Goal: Navigation & Orientation: Find specific page/section

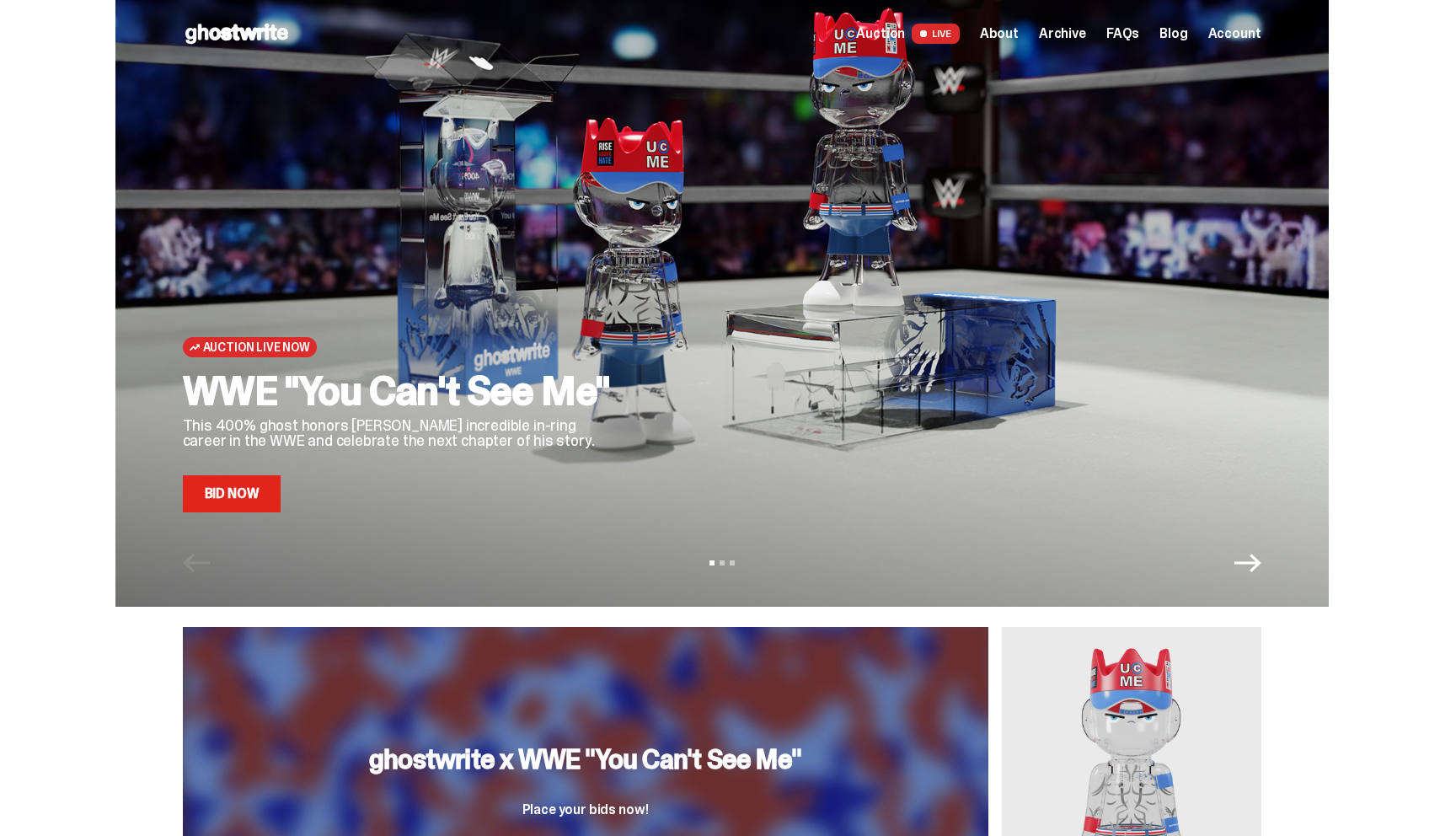
click at [1081, 33] on span "Archive" at bounding box center [1063, 34] width 48 height 14
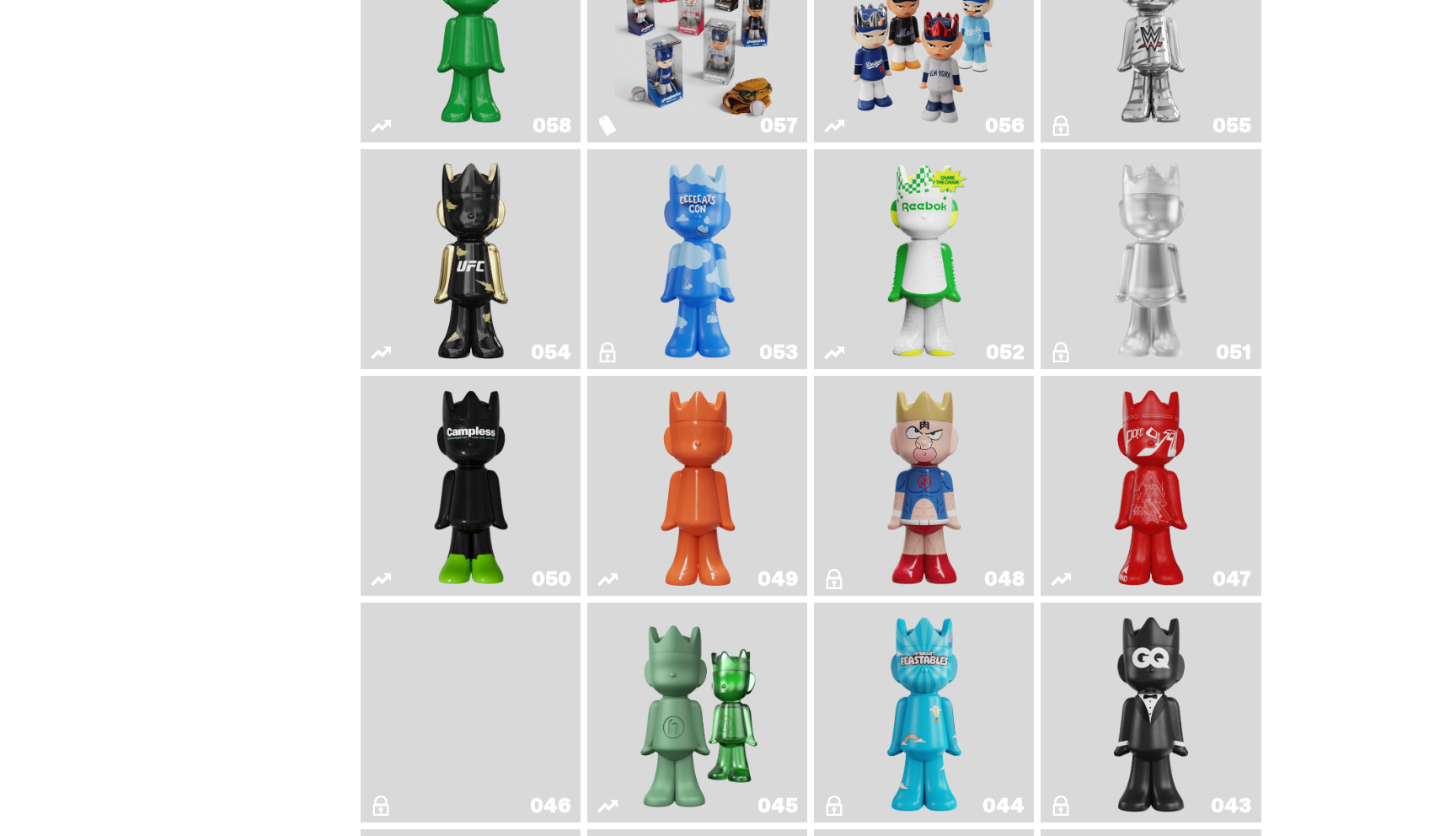
scroll to position [481, 0]
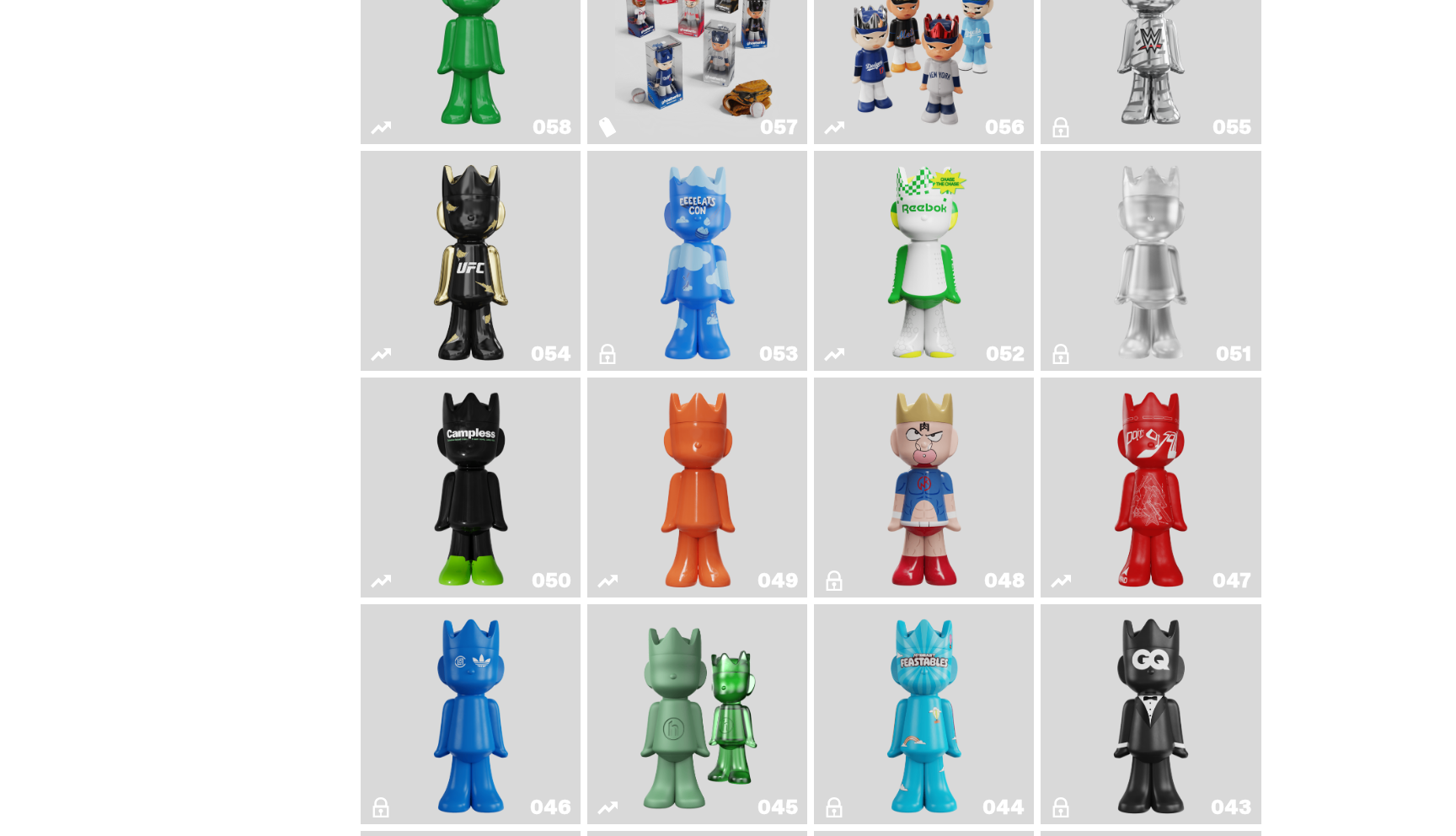
click at [506, 277] on img "Ruby" at bounding box center [471, 260] width 90 height 206
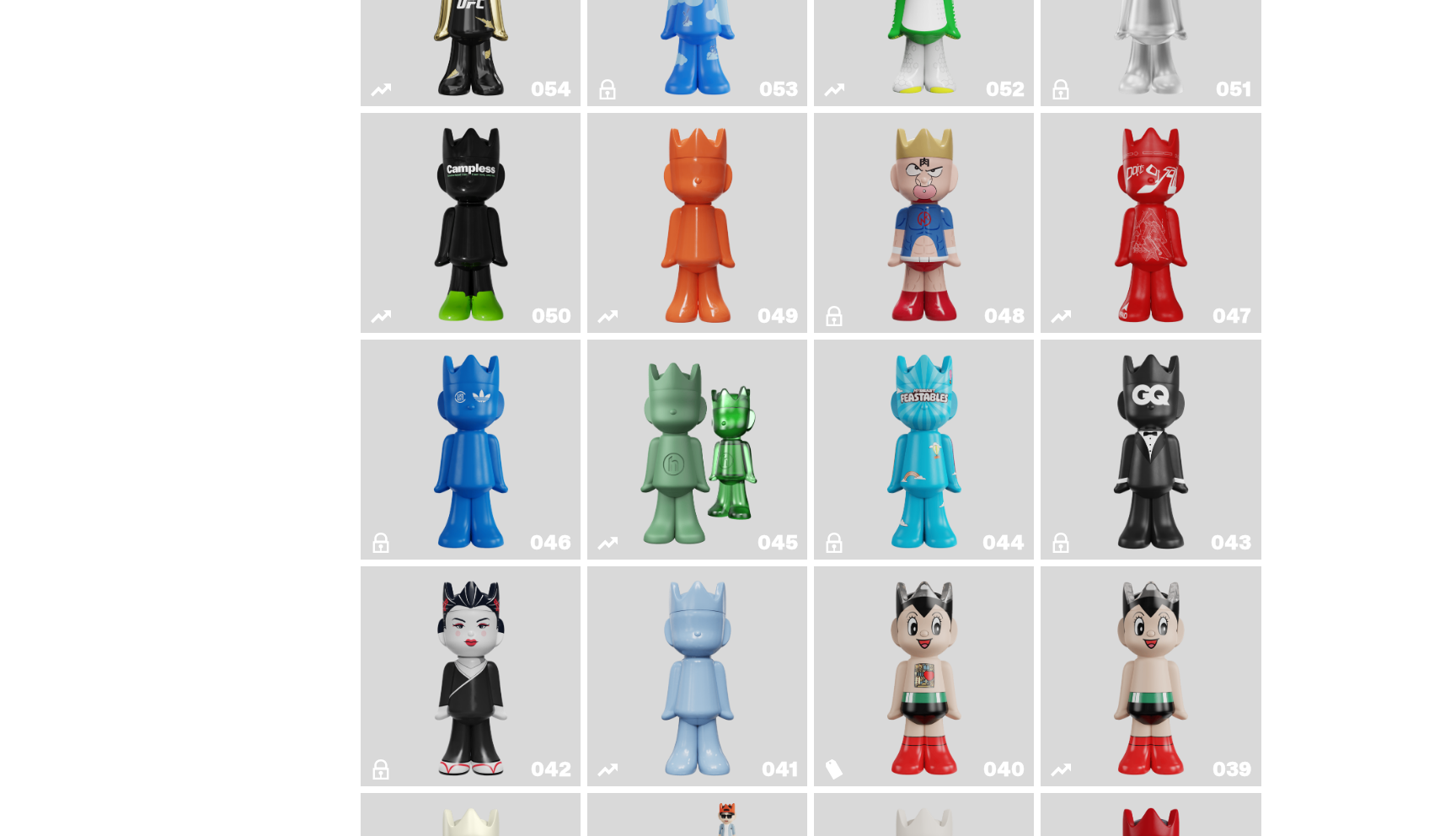
scroll to position [757, 0]
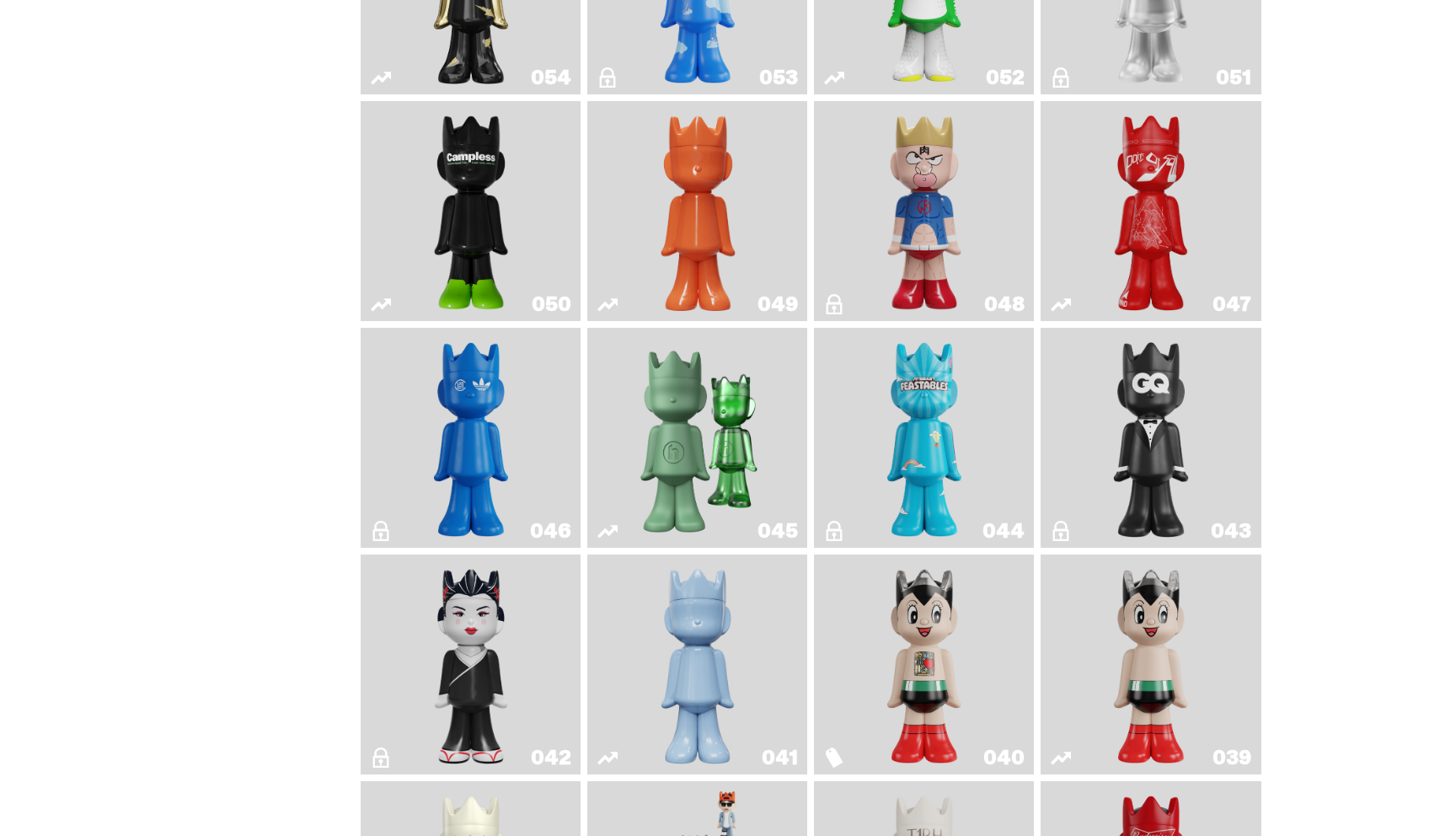
click at [522, 195] on link "050" at bounding box center [471, 211] width 199 height 206
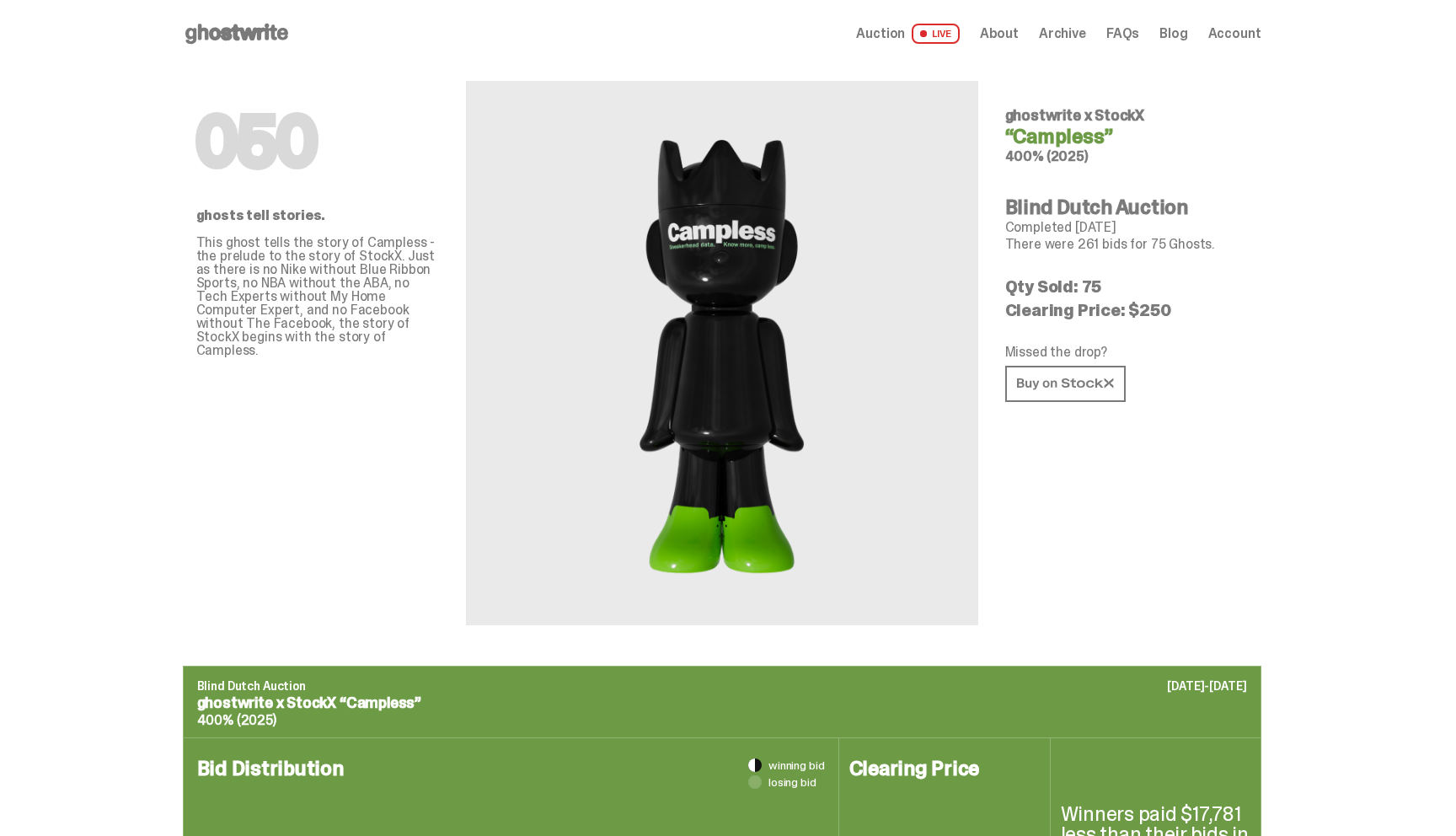
scroll to position [757, 0]
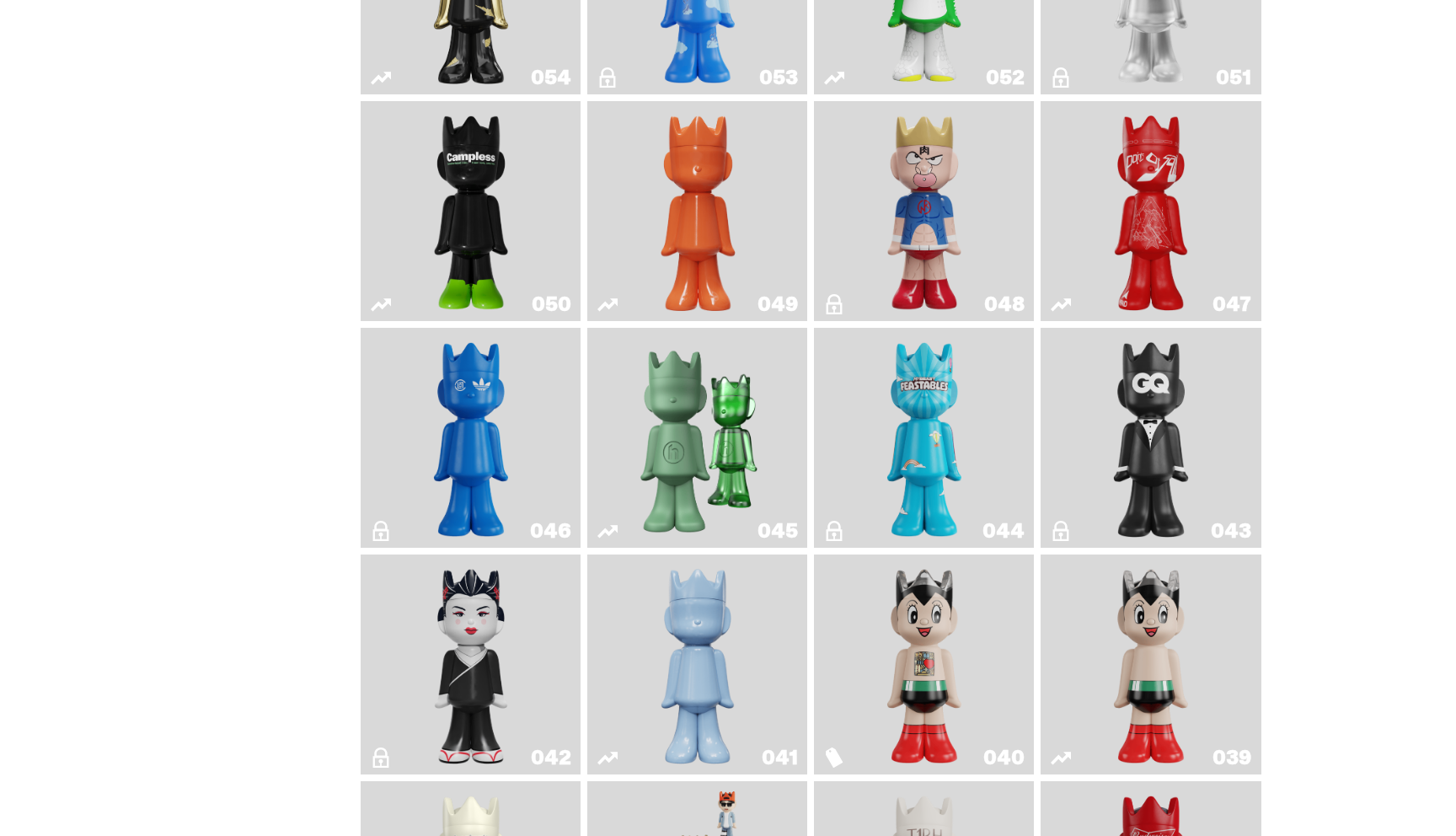
click at [1136, 220] on img "Skip" at bounding box center [1151, 211] width 90 height 206
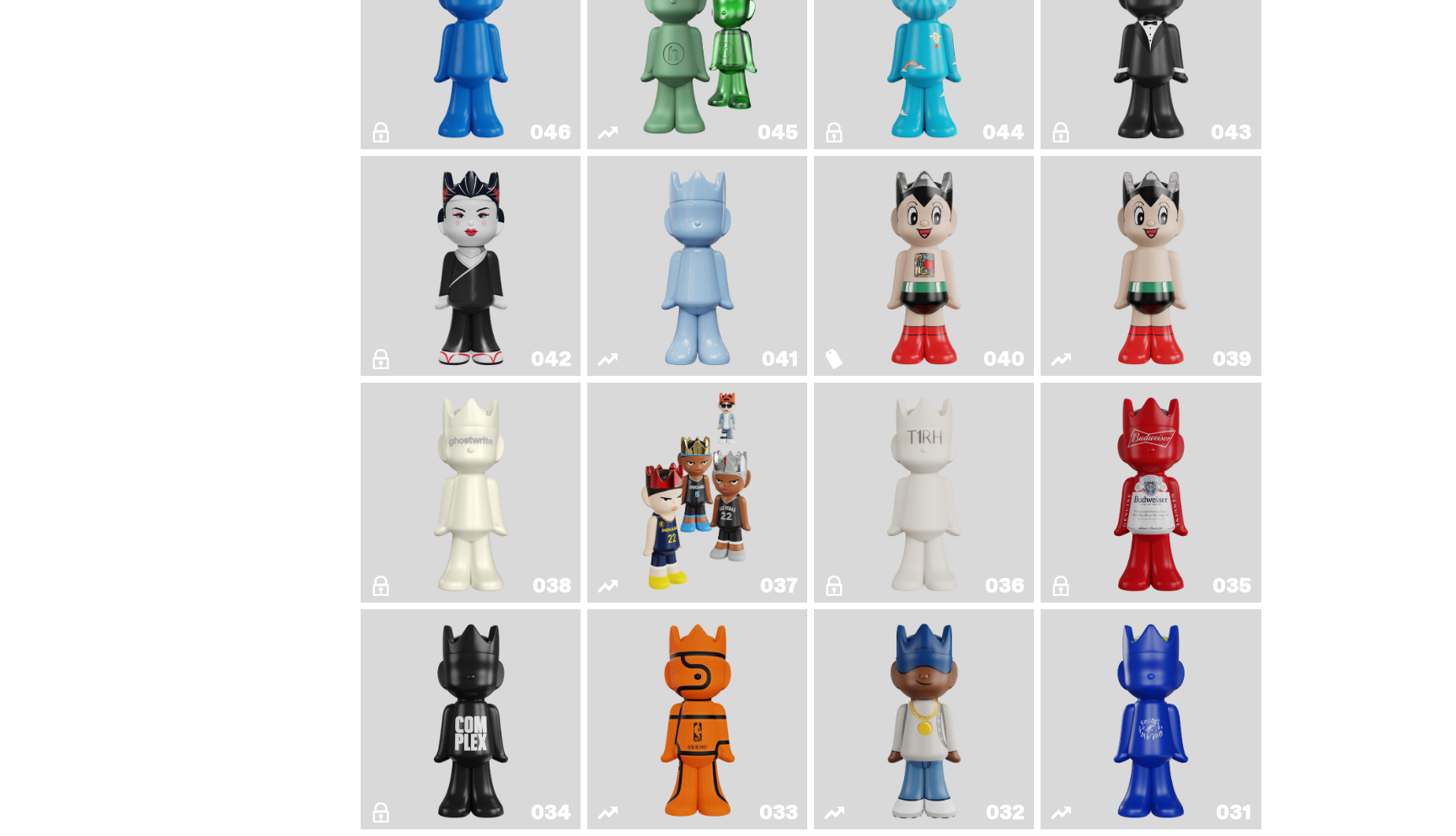
scroll to position [1169, 0]
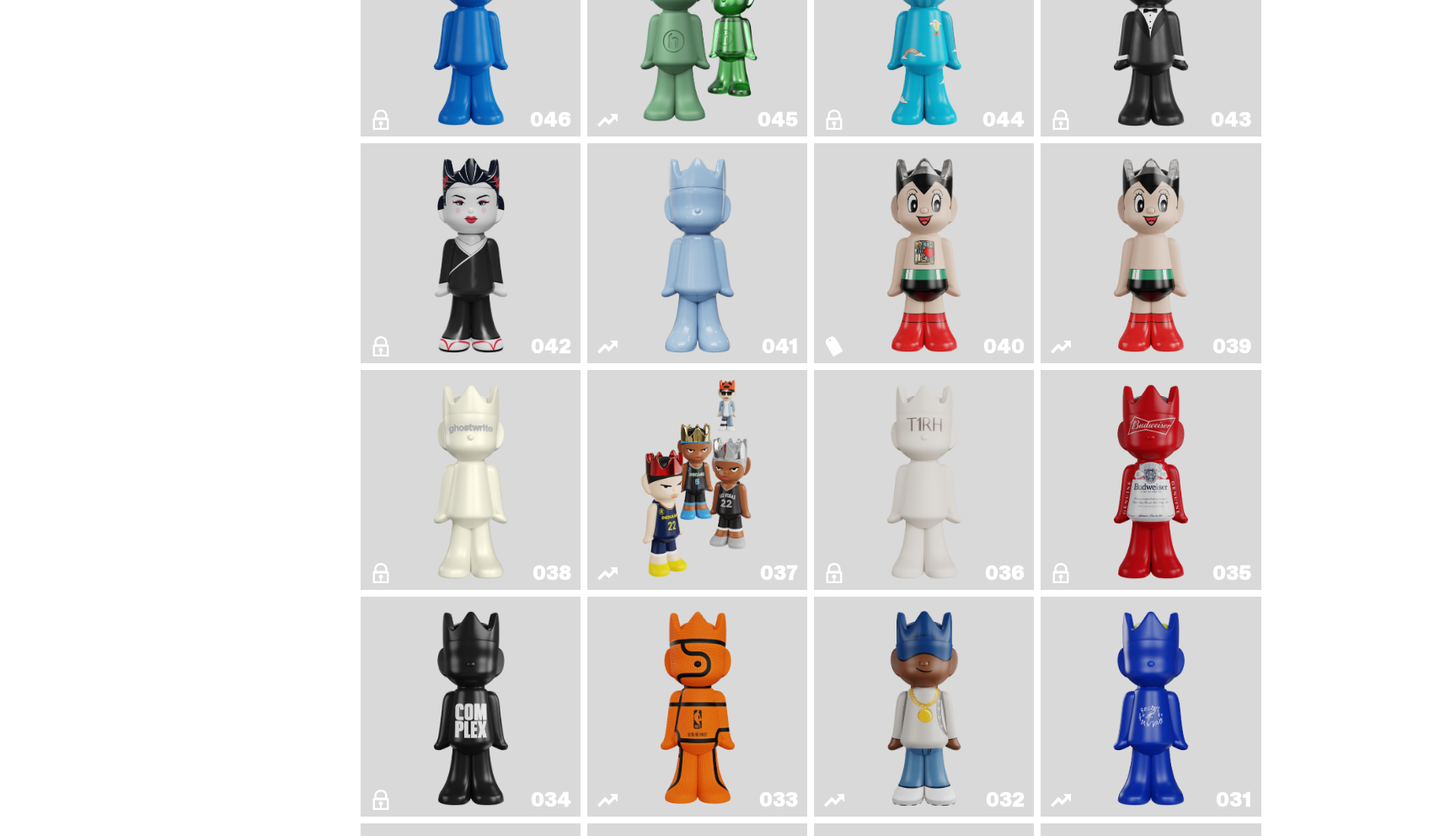
click at [1139, 257] on img "Astro Boy" at bounding box center [1151, 253] width 90 height 206
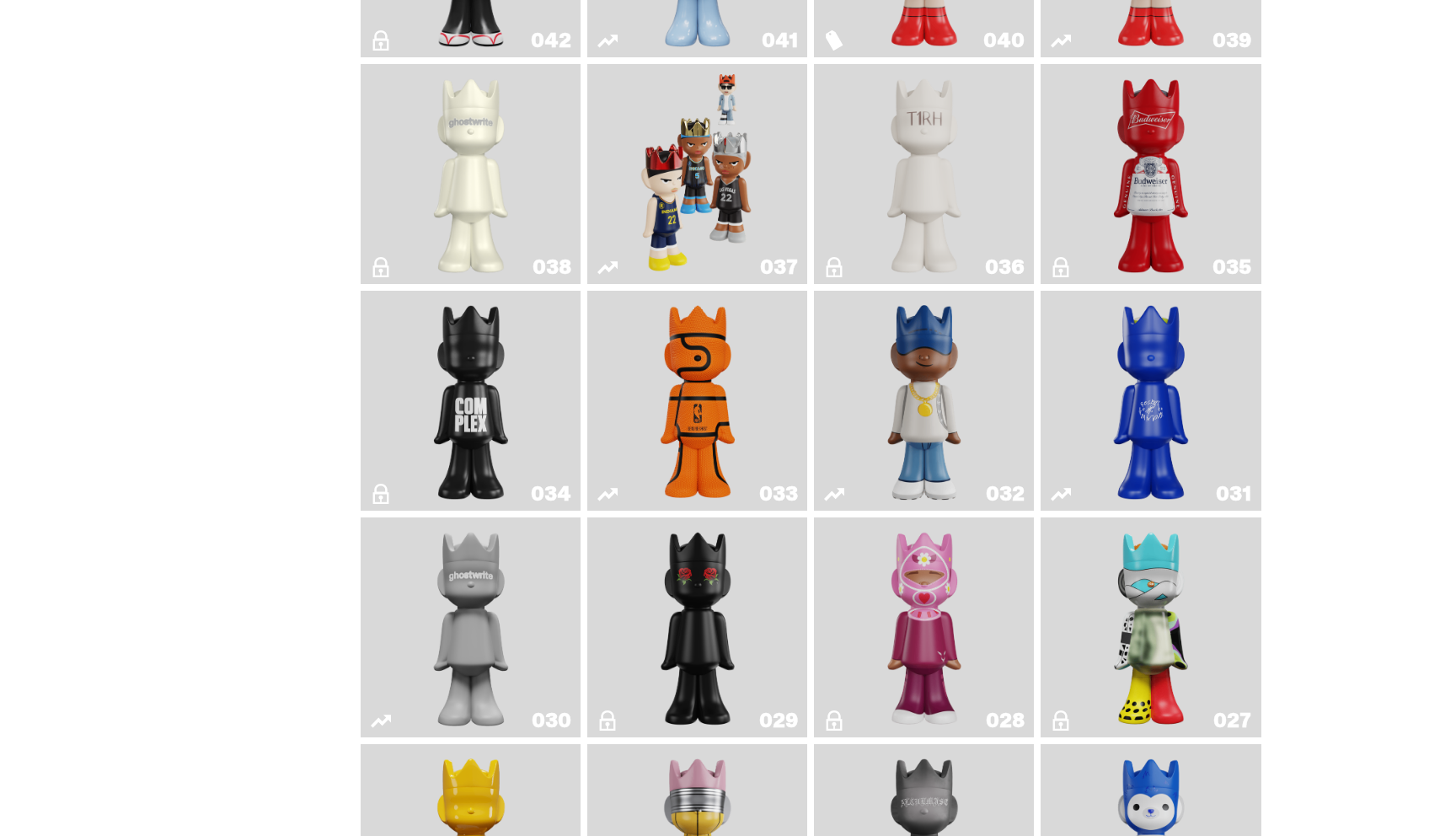
scroll to position [1491, 0]
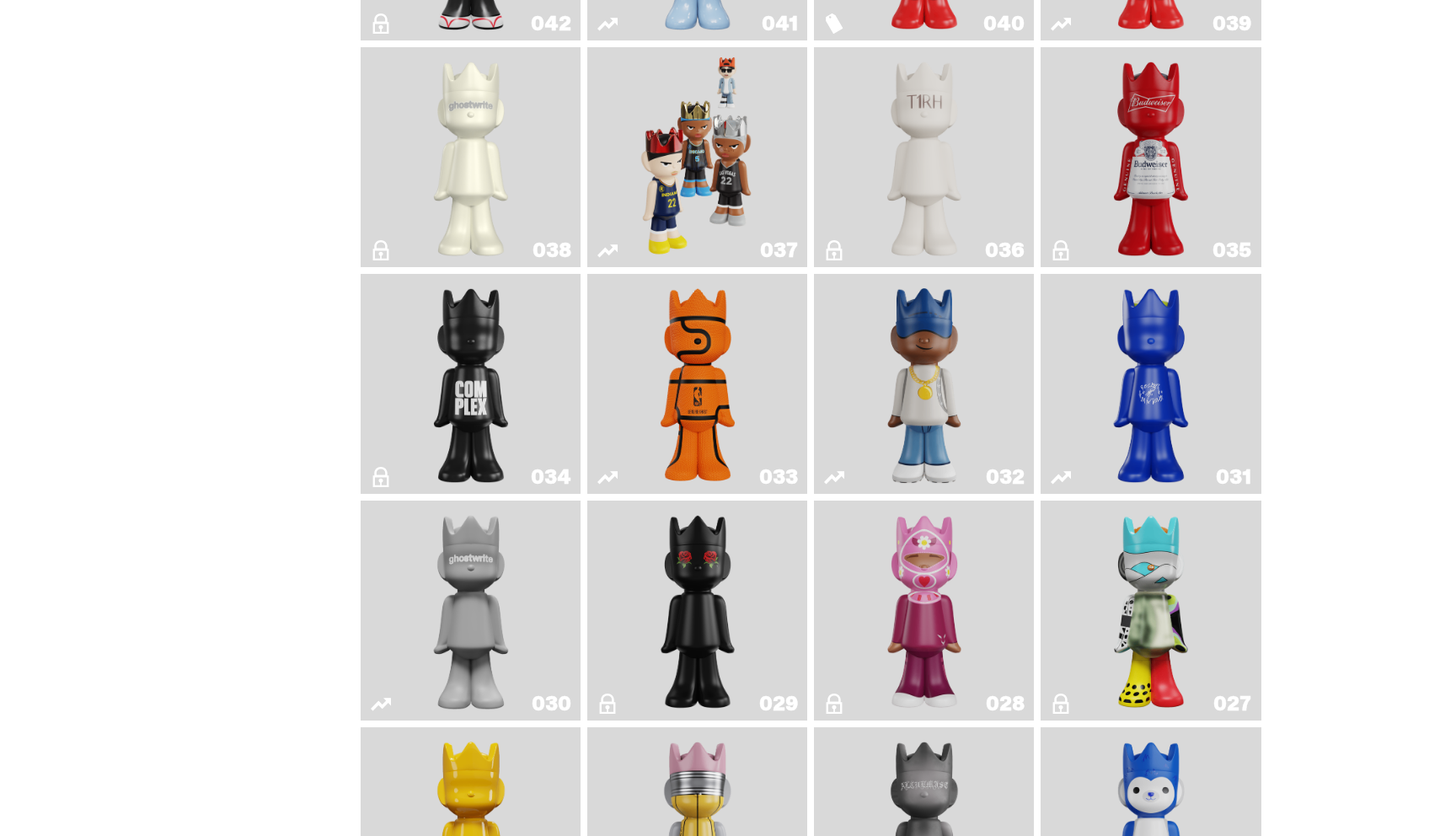
click at [685, 344] on img "Game Ball" at bounding box center [697, 384] width 90 height 206
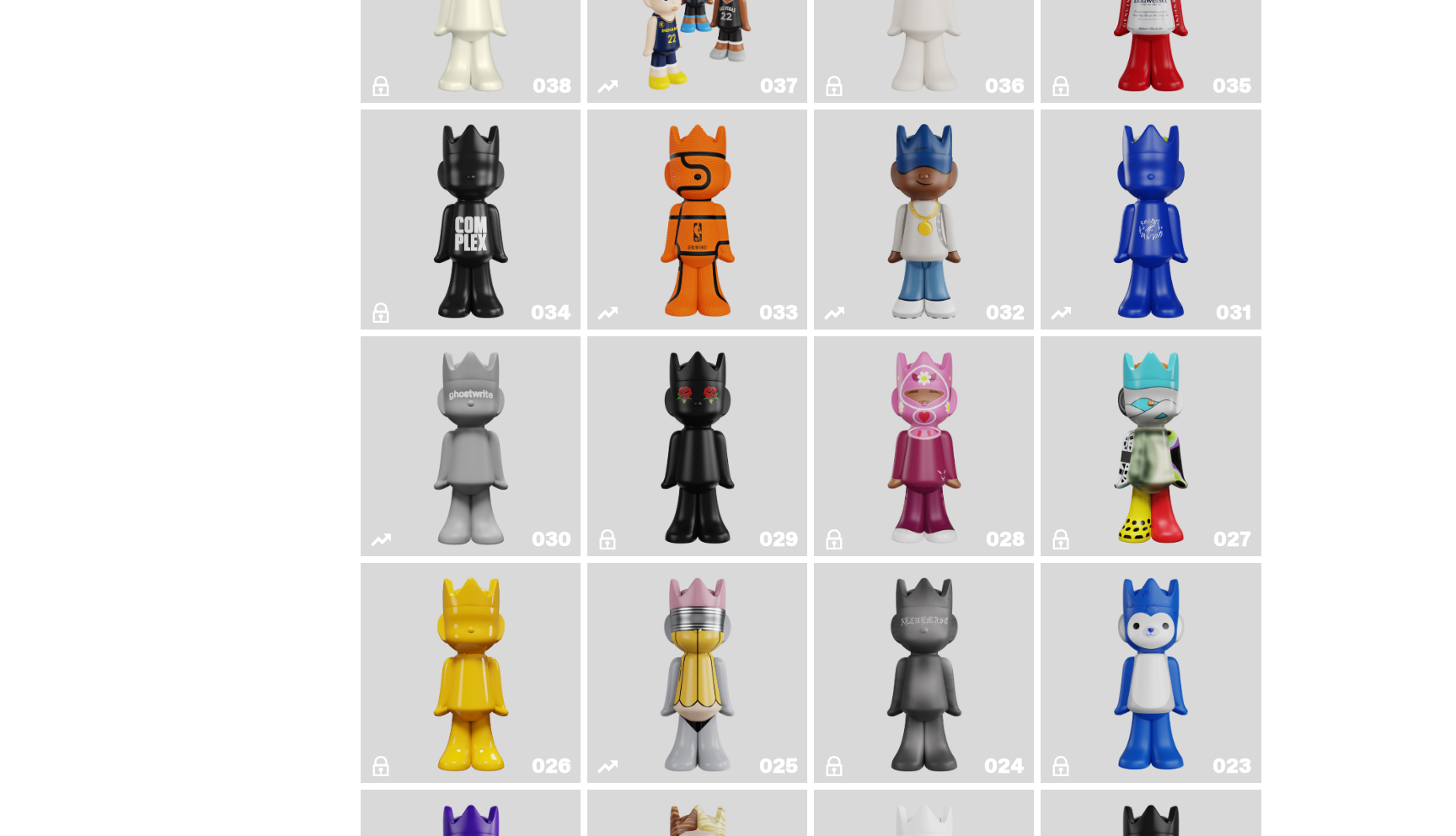
scroll to position [1697, 0]
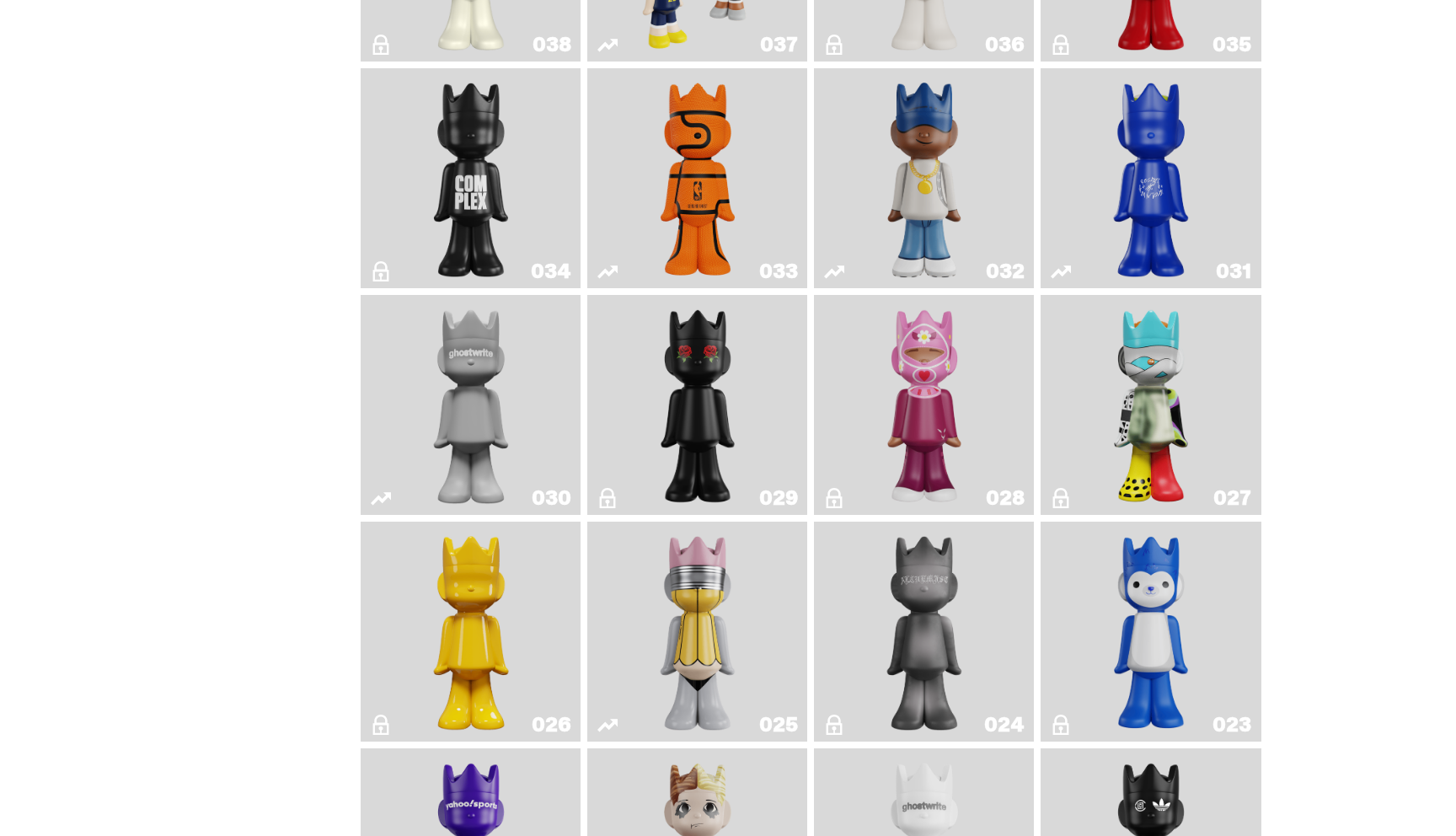
click at [1209, 194] on img "Latte" at bounding box center [1151, 178] width 116 height 206
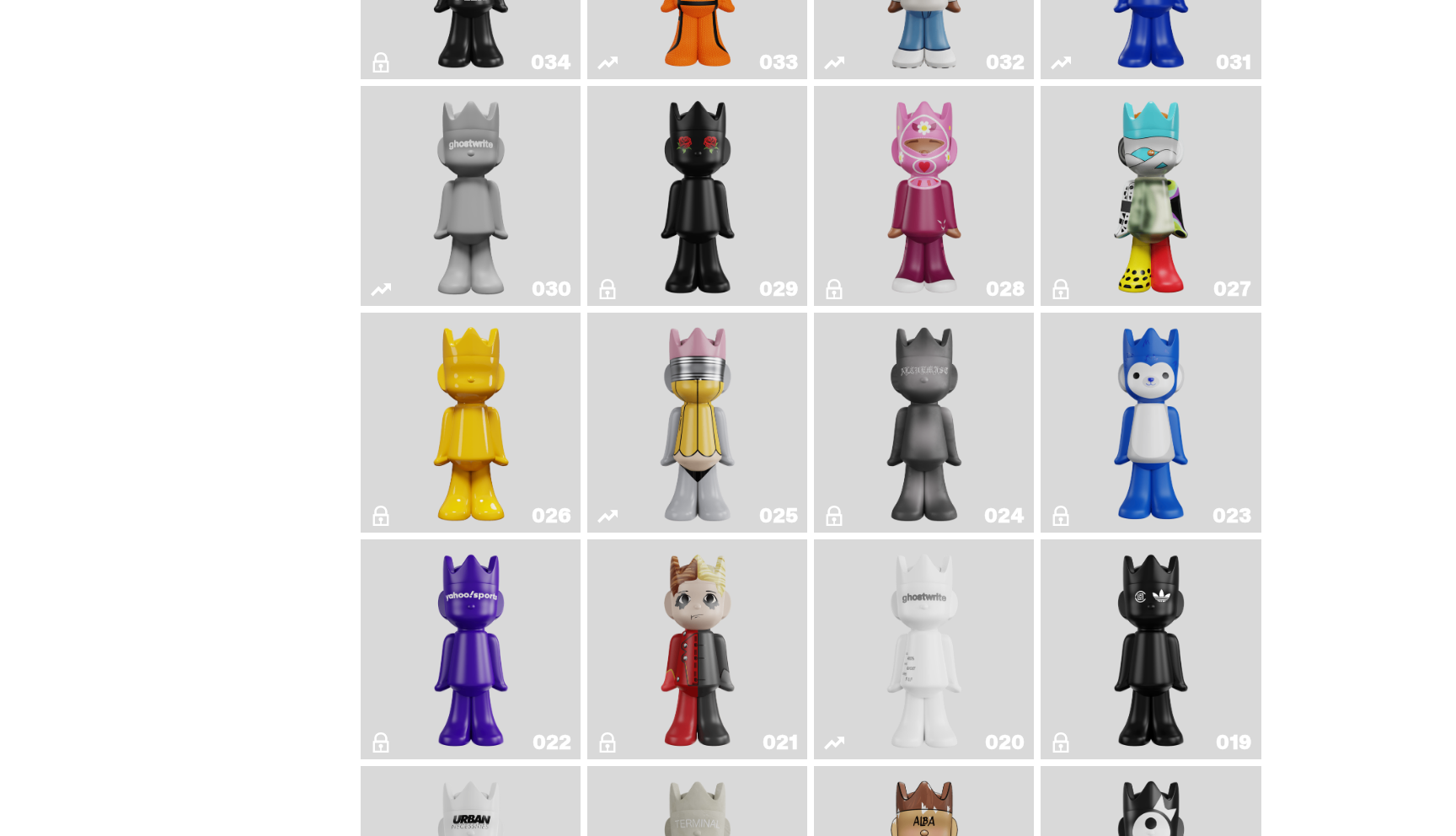
scroll to position [1907, 0]
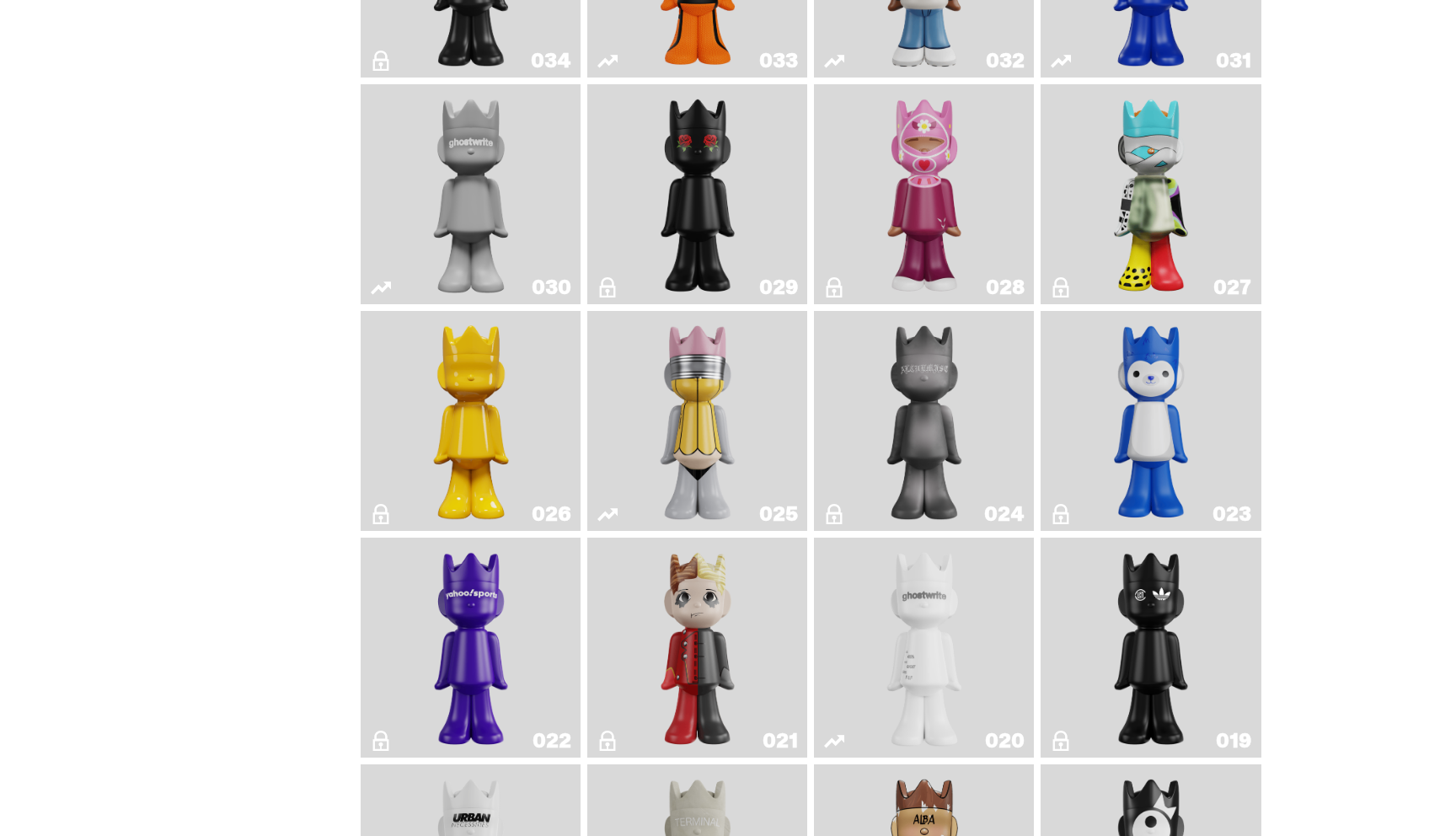
click at [406, 179] on link "030" at bounding box center [471, 195] width 199 height 206
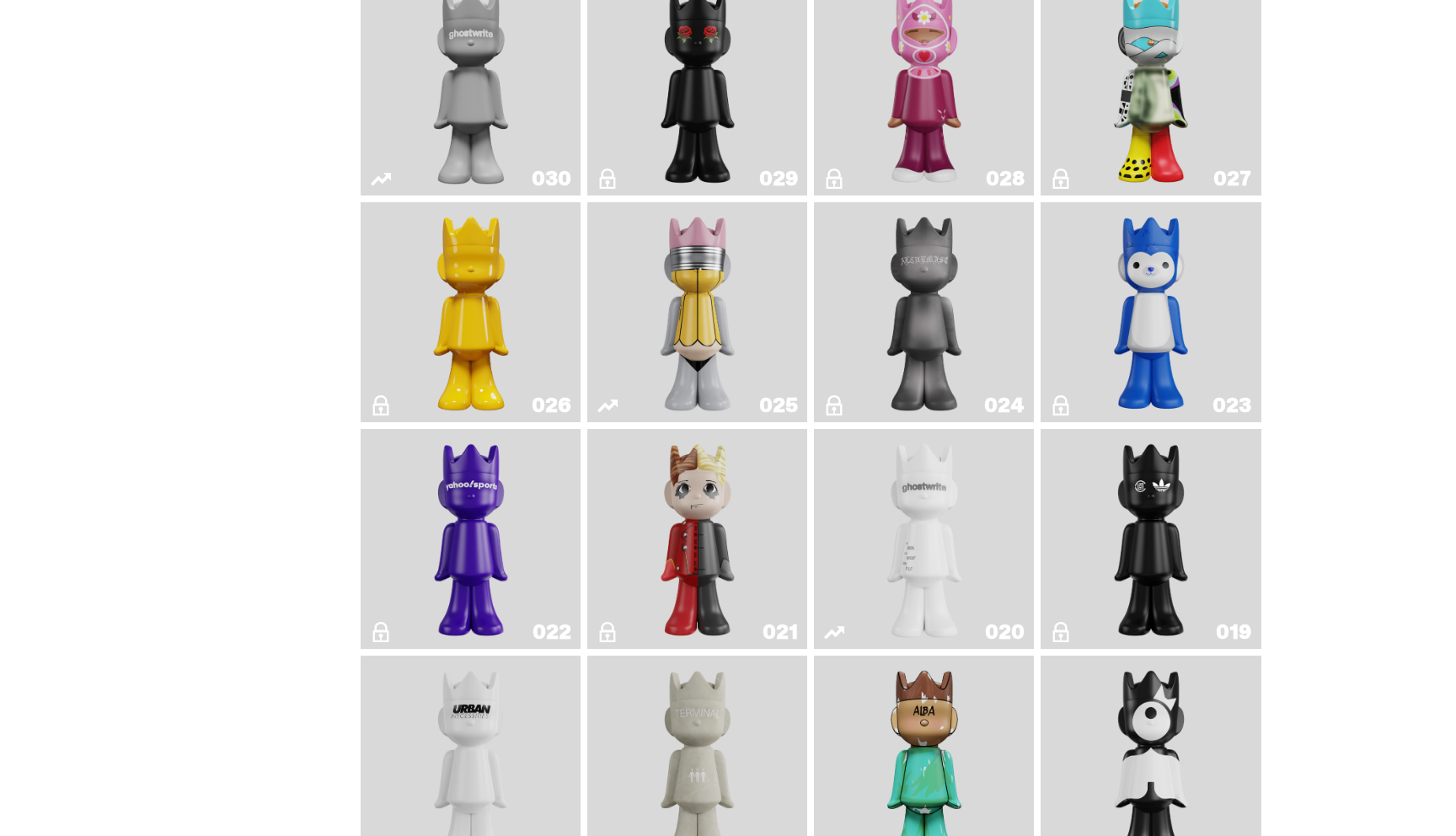
scroll to position [2022, 0]
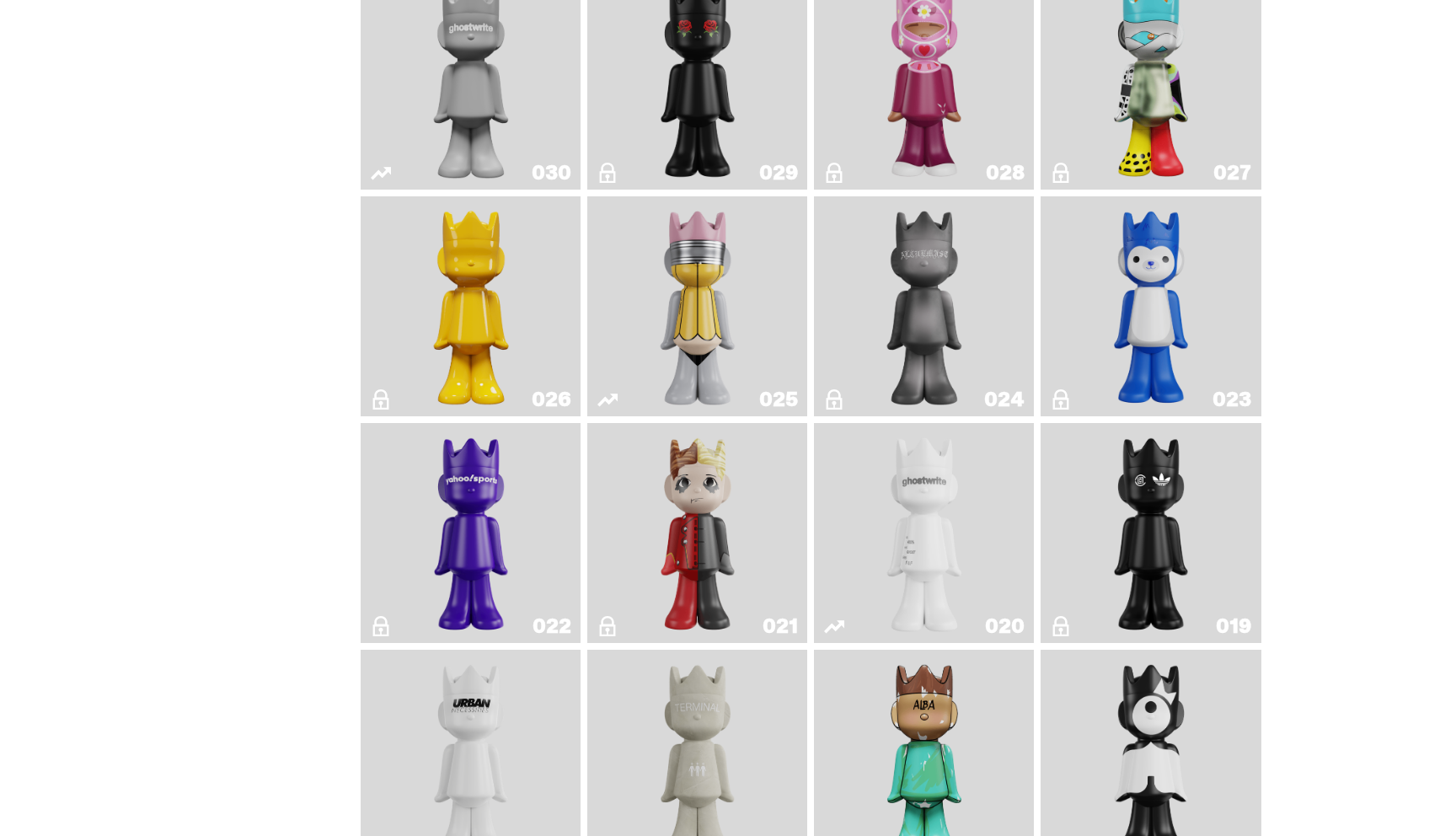
click at [686, 323] on img "No. 2 Pencil" at bounding box center [697, 306] width 116 height 206
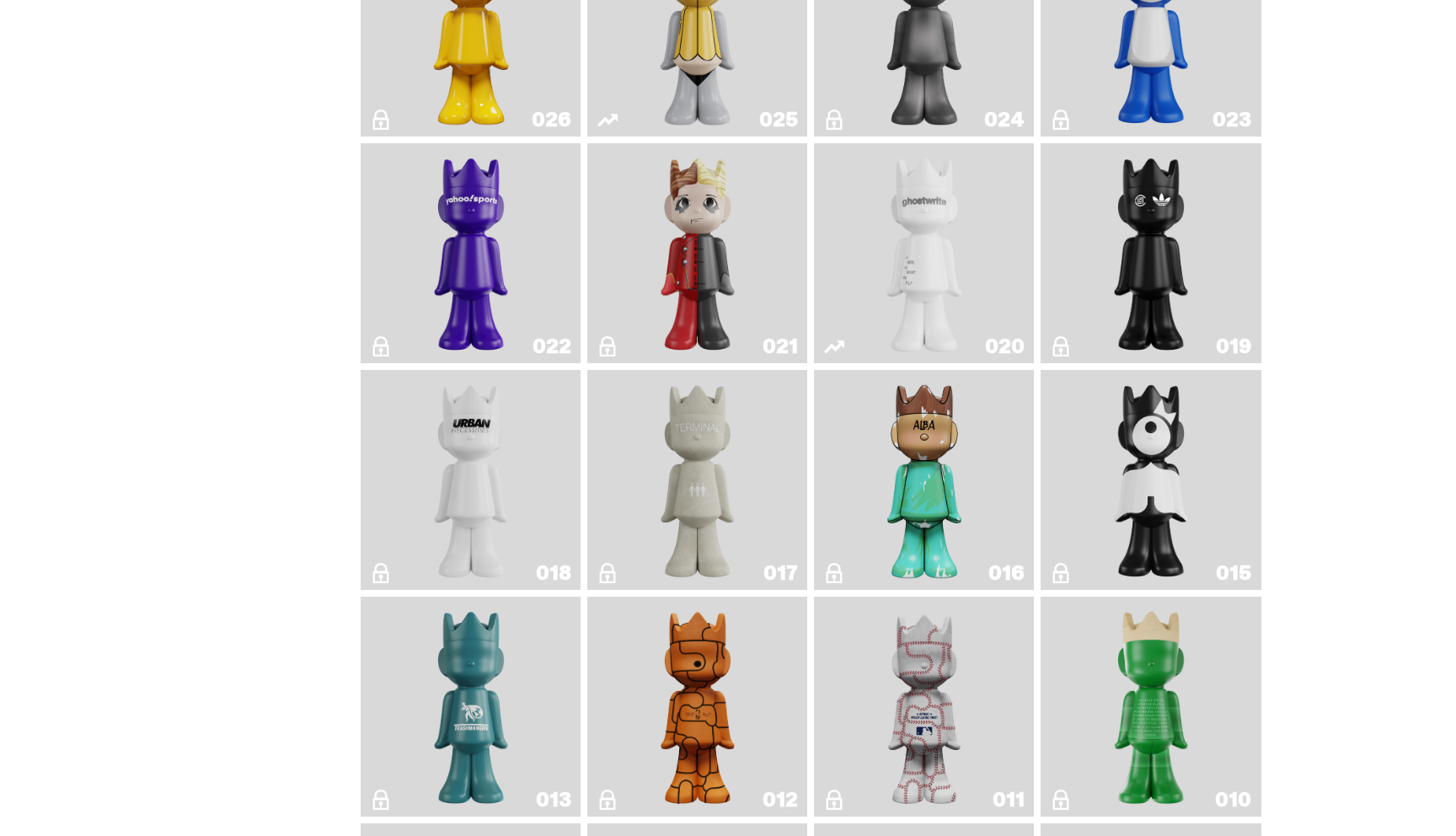
scroll to position [2314, 0]
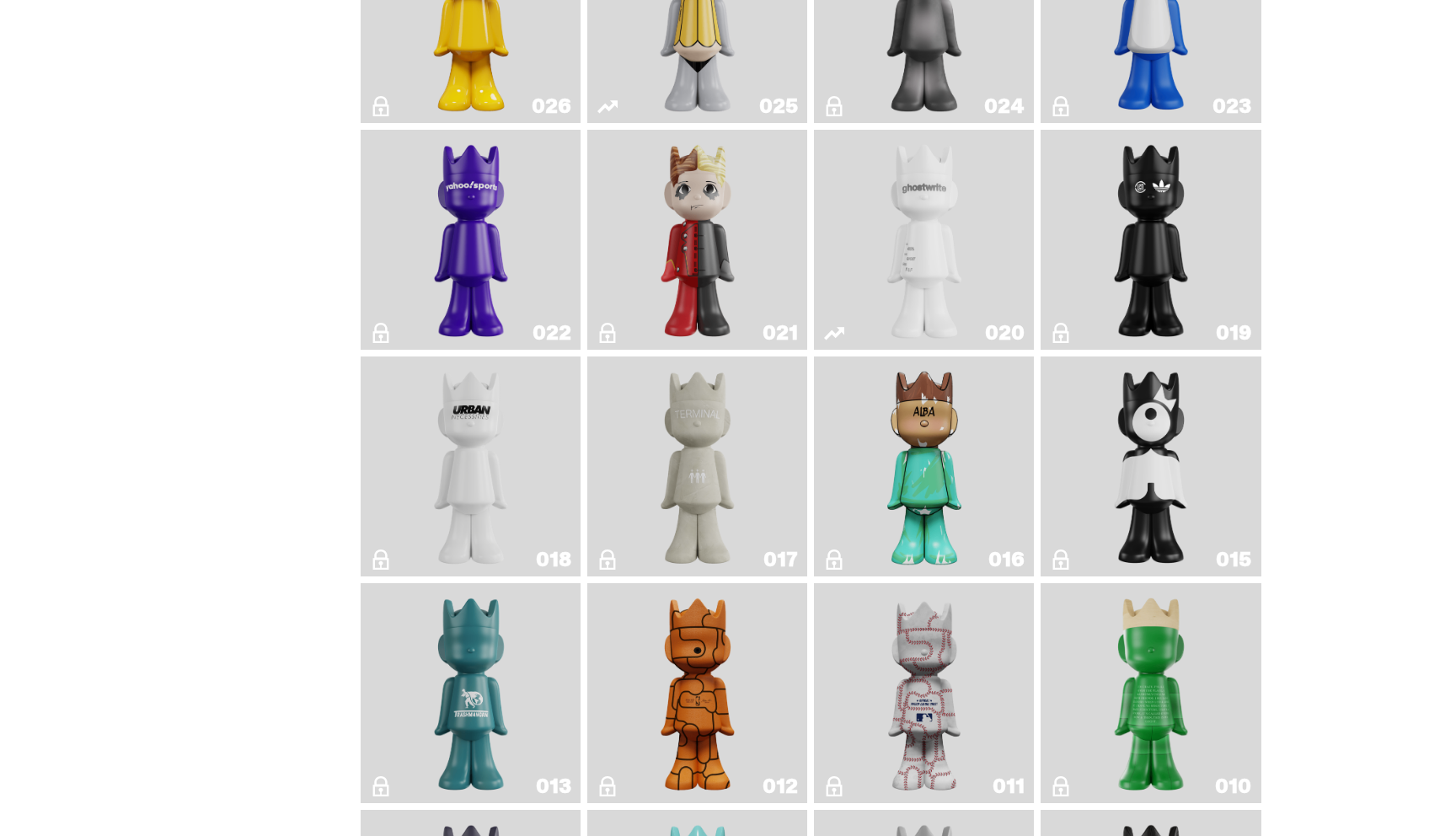
click at [921, 252] on img "ghost" at bounding box center [924, 239] width 116 height 206
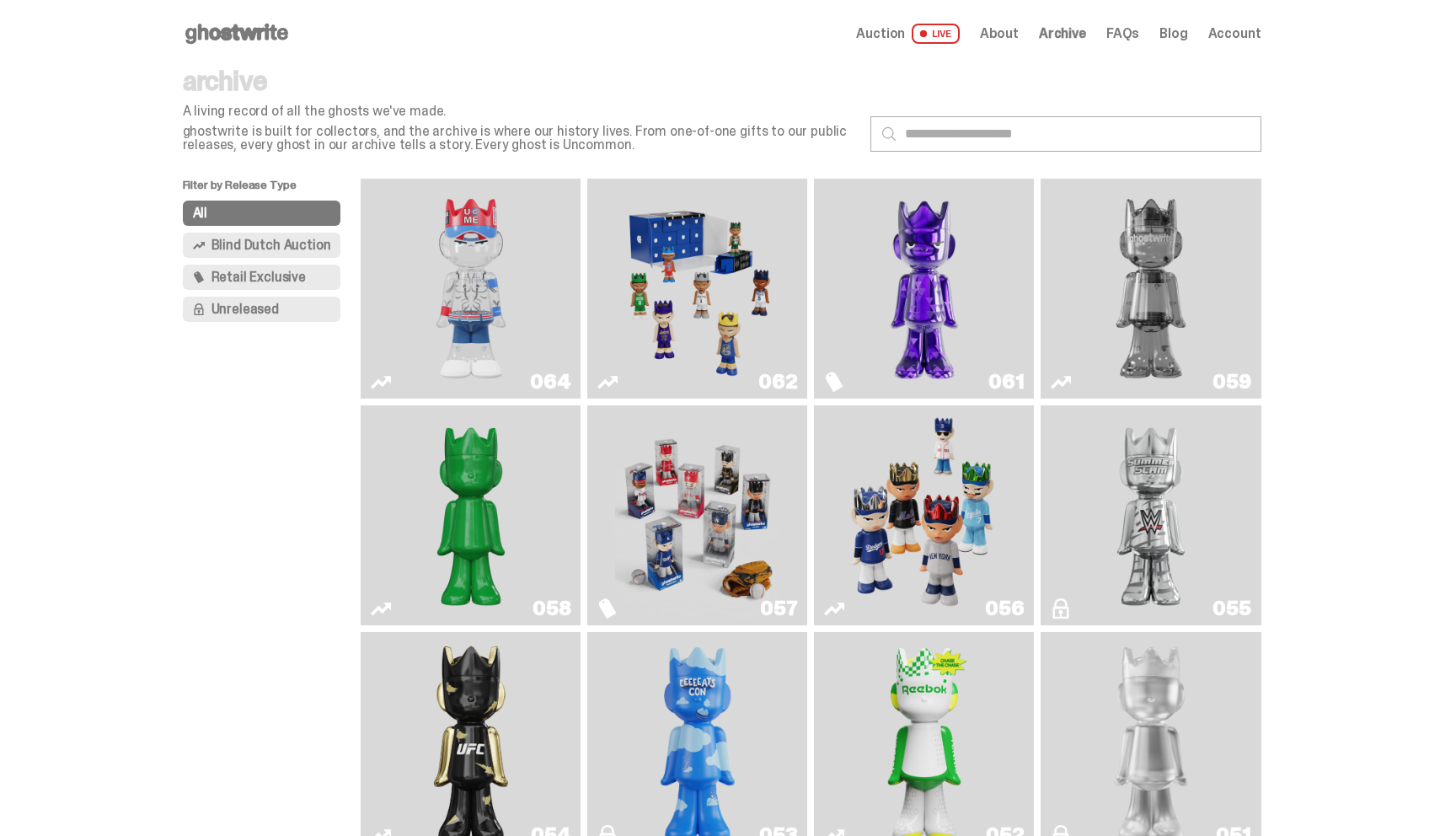
click at [1247, 35] on span "Account" at bounding box center [1235, 34] width 53 height 14
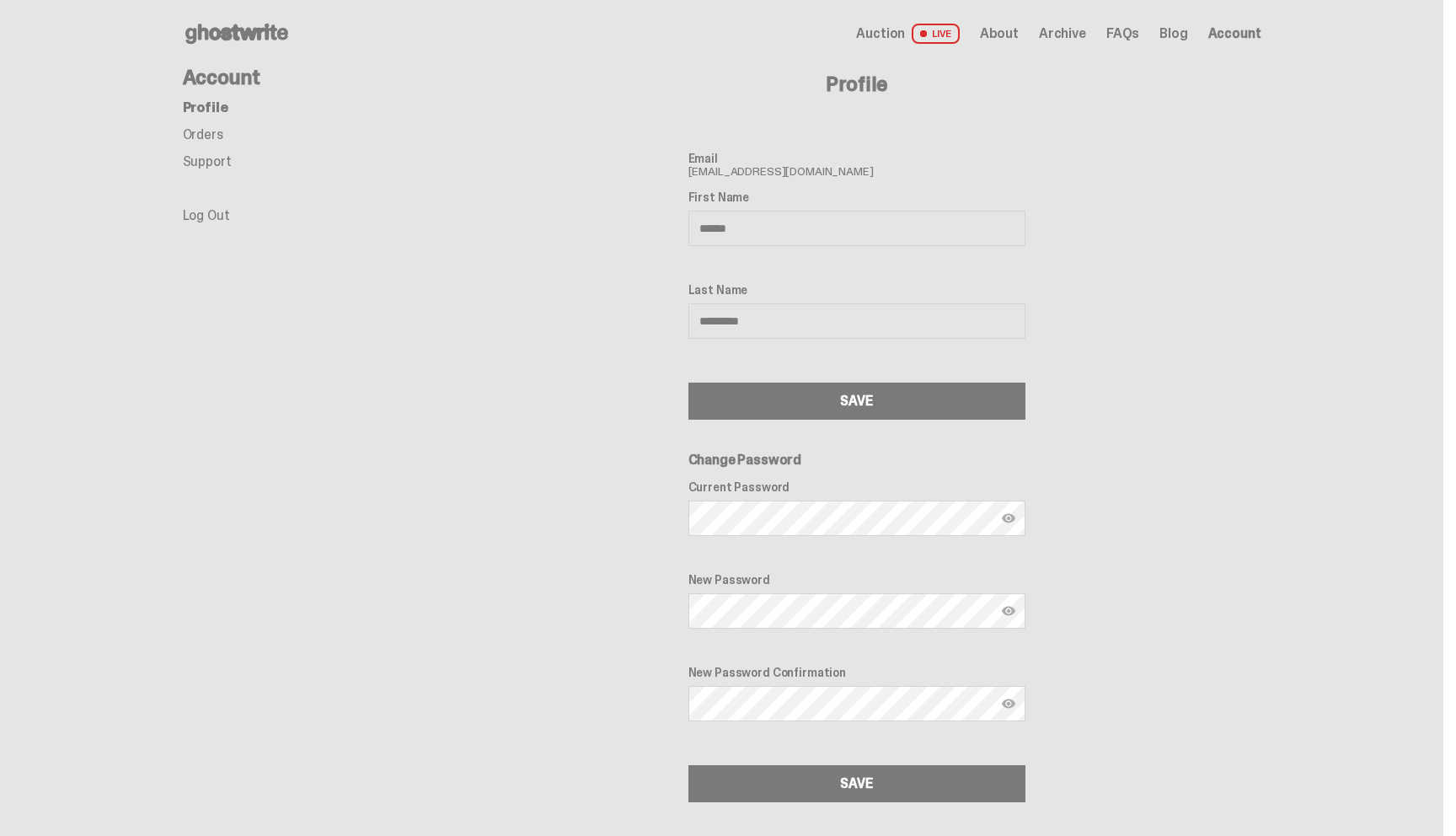
scroll to position [91, 0]
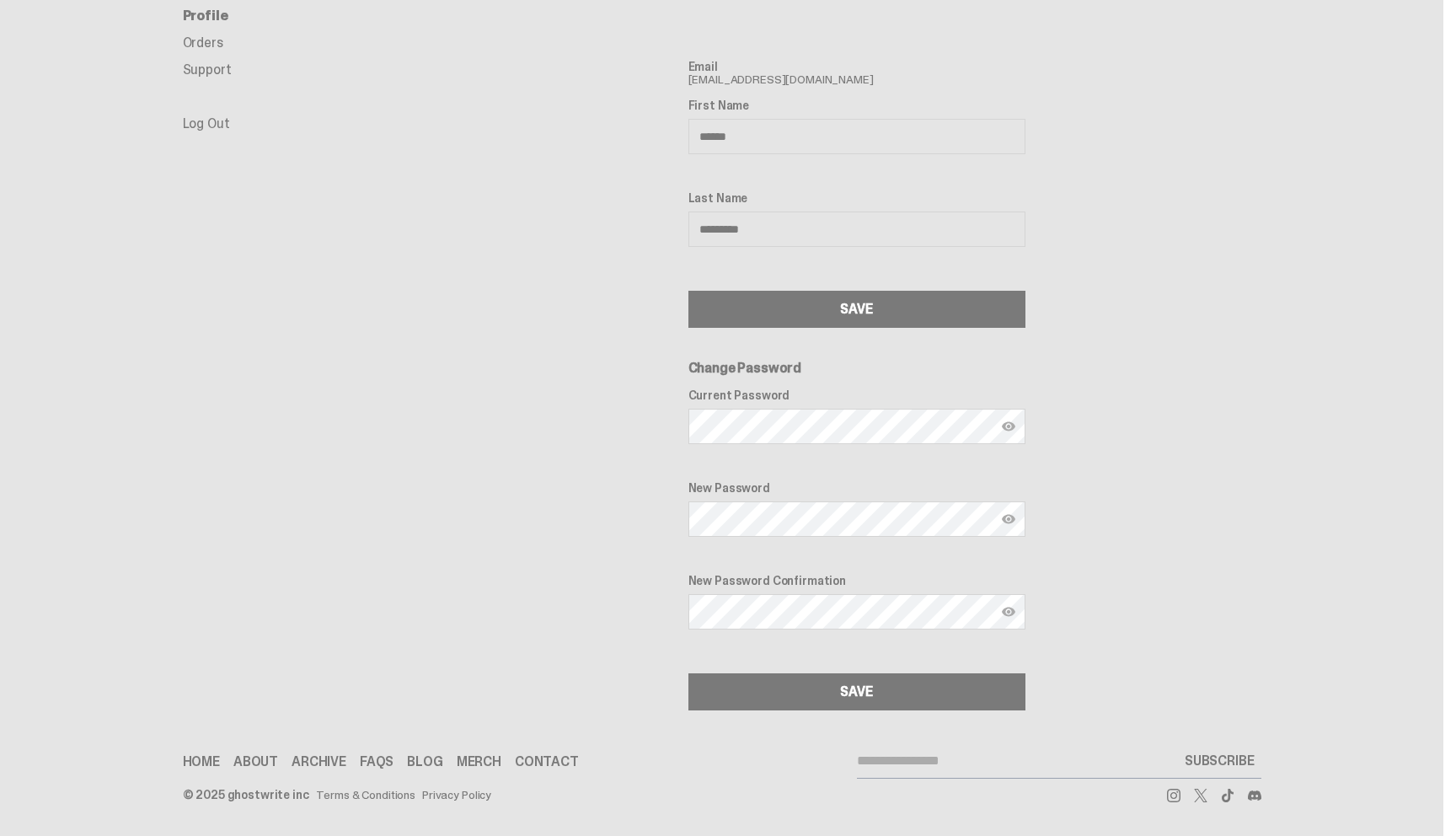
click at [210, 126] on link "Log Out" at bounding box center [207, 122] width 48 height 17
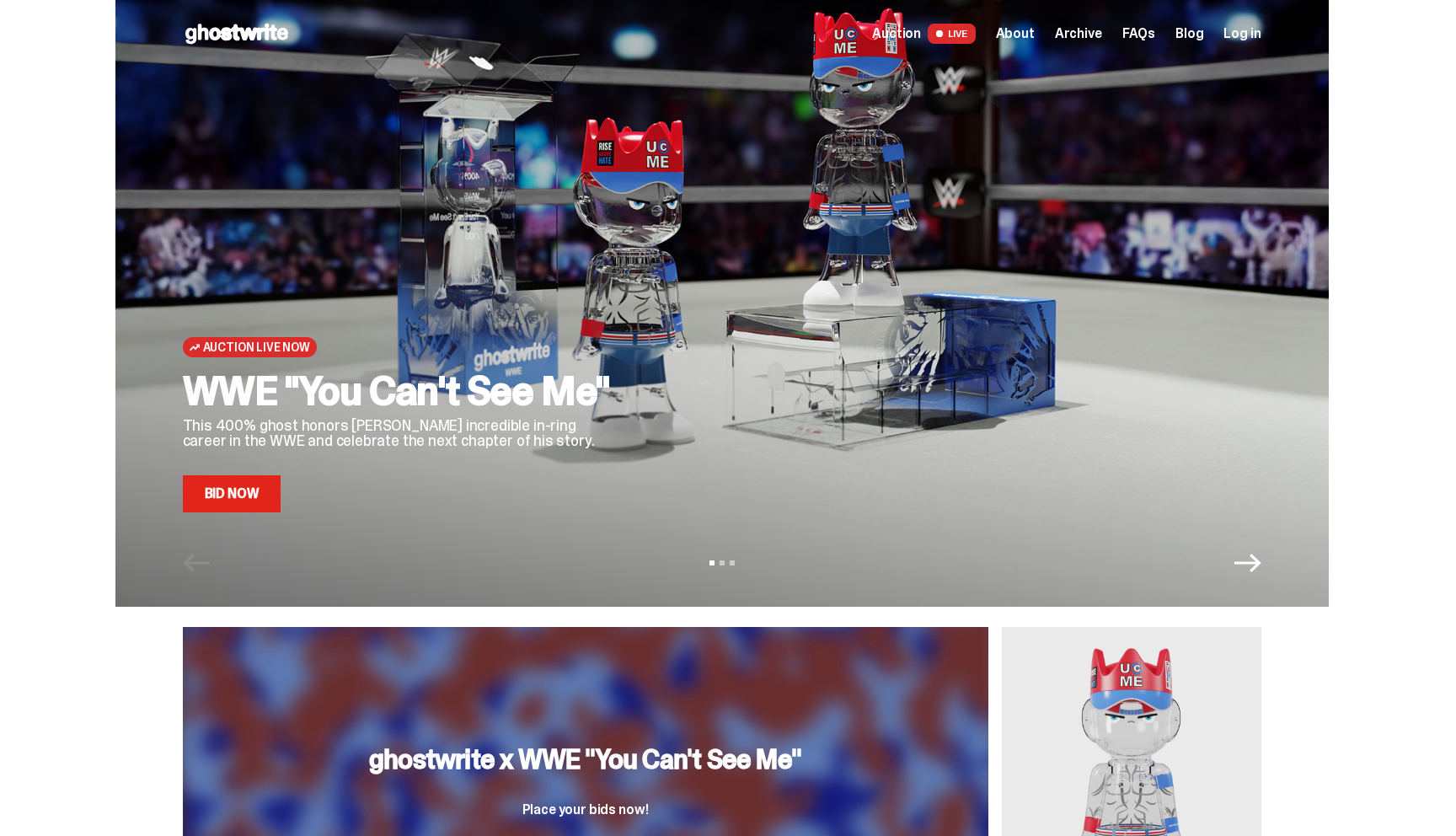
click at [1252, 39] on span "Log in" at bounding box center [1242, 34] width 37 height 14
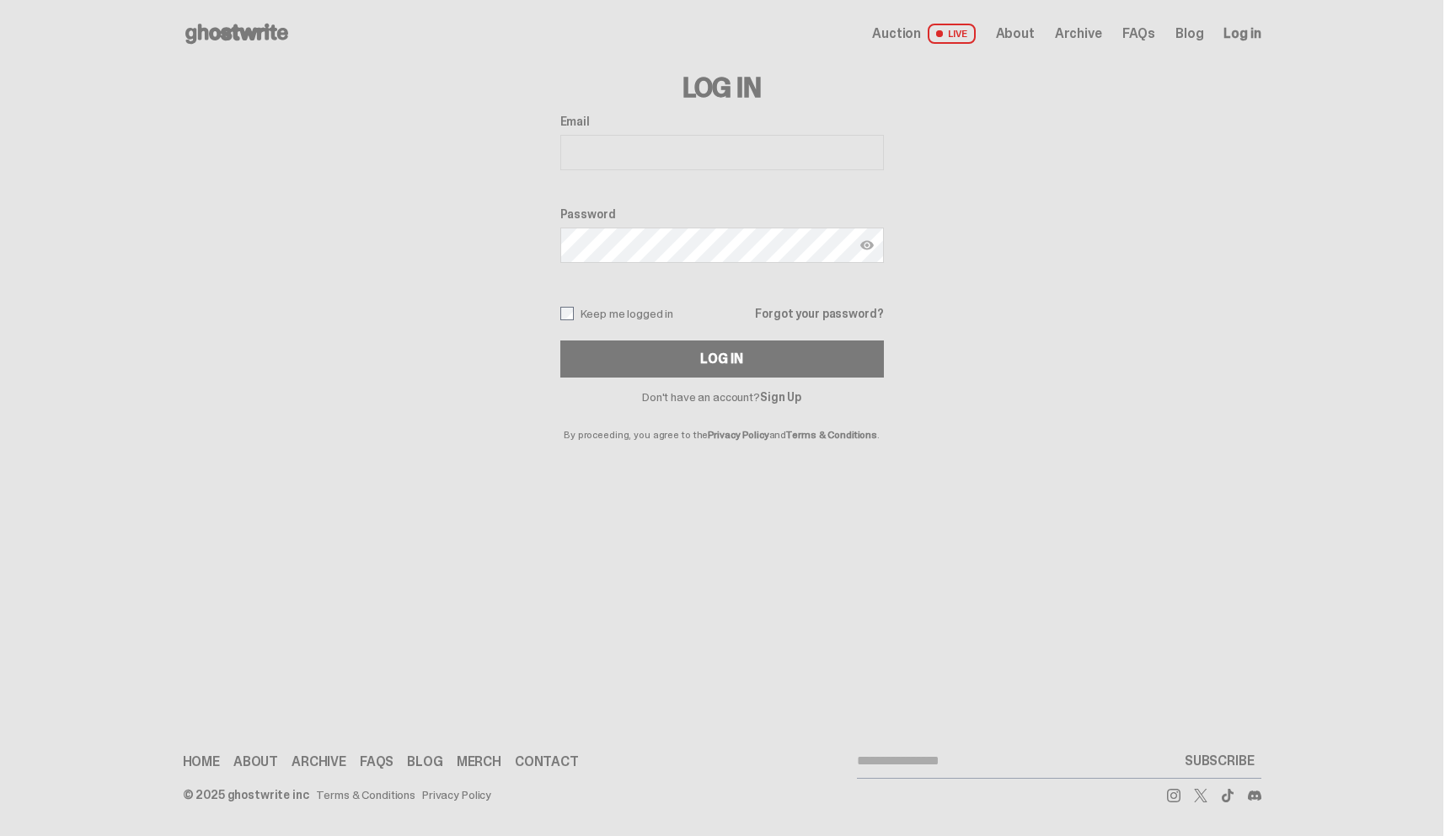
click at [672, 147] on input "Email" at bounding box center [722, 153] width 324 height 36
type input "**********"
click at [622, 344] on button "Log In" at bounding box center [722, 358] width 324 height 37
